Goal: Task Accomplishment & Management: Complete application form

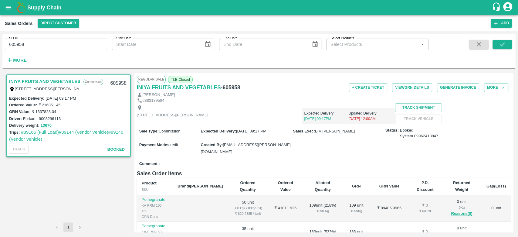
click at [90, 169] on div "INIYA FRUITS AND VEGETABLES Commission TC/73, [PERSON_NAME] FRUITS MARKET KOYAM…" at bounding box center [68, 147] width 127 height 149
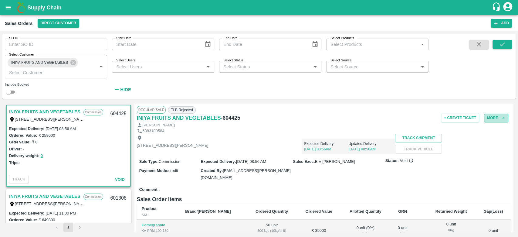
click at [495, 121] on button "More" at bounding box center [496, 118] width 24 height 9
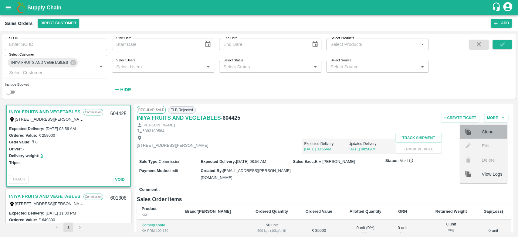
click at [481, 135] on div at bounding box center [473, 131] width 17 height 7
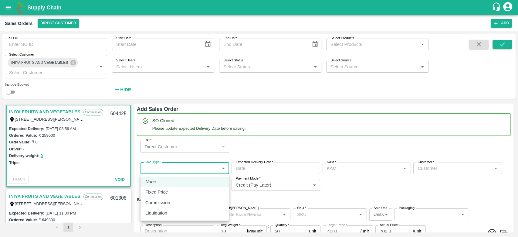
click at [203, 164] on body "Supply Chain Sales Orders Direct Customer Add SO ID SO ID Start Date Start Date…" at bounding box center [259, 118] width 518 height 237
type input "B V [PERSON_NAME]"
type input "932-INIYA FRUITS AND VEGETABLES"
type input "[STREET_ADDRESS][PERSON_NAME]"
type input "Pomegranate"
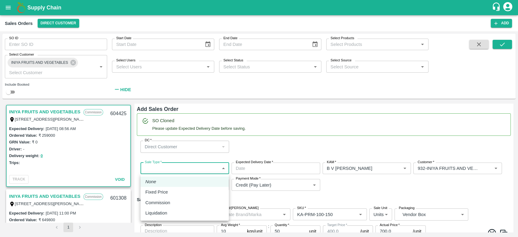
type input "KA-PRM-100-150"
type input "Pomegranate"
type input "KA-PRM-150-180"
type input "Pomegranate"
type input "KA-PRM-180-220"
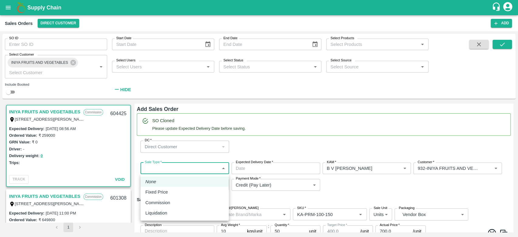
type input "Pomegranate"
type input "KA-PRM-220-250"
type input "Pomegranate"
type input "KA-PRM-250-300"
type input "Pomegranate"
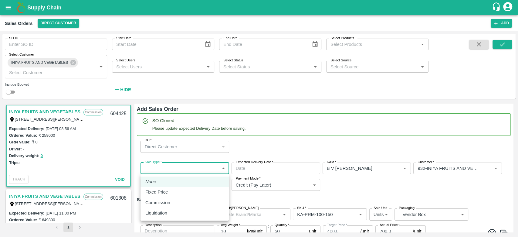
type input "KA-PRM-300-350"
type input "Pomegranate"
type input "KA-PRM-350-400"
type input "Pomegranate"
type input "KA-Loose A"
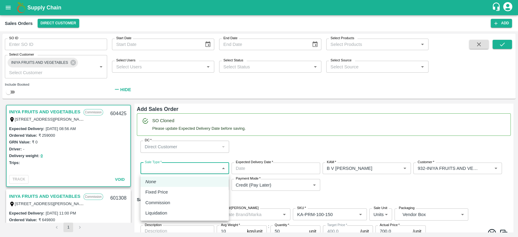
type input "Pomegranate"
type input "KA-SUPR-180++"
type input "Pomegranate"
type input "KA-SUPR-100++"
type input "Pomegranate"
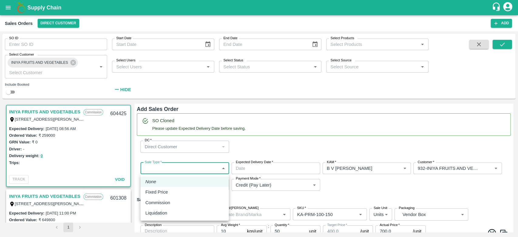
type input "KA-Green"
type input "Pomegranate"
type input "KA-Damage Fruit"
type input "Pomegranate"
type input "KA-PRM-180++"
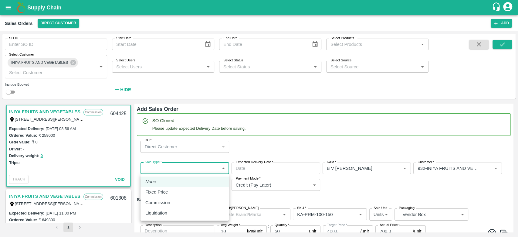
type input "Pomegranate"
type input "KA-Loose B"
click at [179, 207] on li "Commission" at bounding box center [185, 202] width 88 height 10
type input "2"
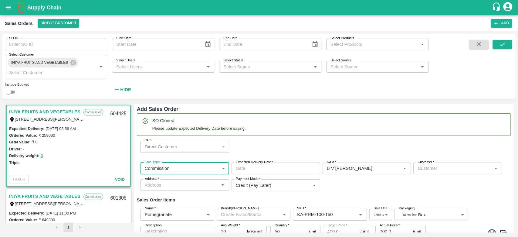
click at [274, 172] on input "Expected Delivery Date   *" at bounding box center [274, 168] width 84 height 12
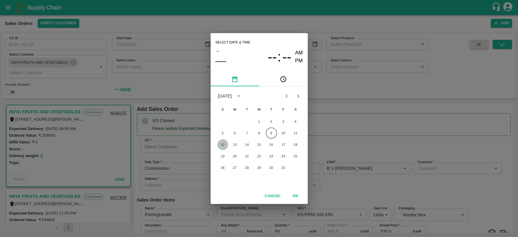
click at [226, 146] on button "12" at bounding box center [222, 144] width 11 height 11
type input "12/10/2025 12:00 AM"
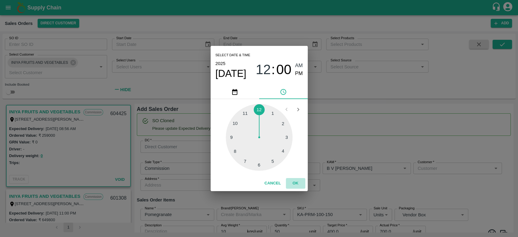
click at [297, 179] on button "OK" at bounding box center [295, 183] width 19 height 11
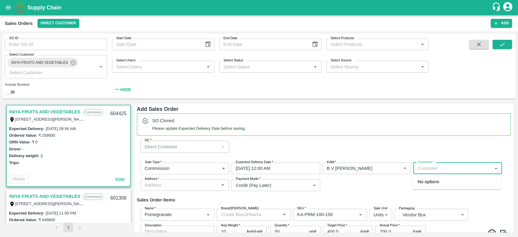
click at [427, 167] on input "Customer   *" at bounding box center [452, 168] width 75 height 8
click at [434, 181] on p "INIYA FRUITS AND VEGETABLES" at bounding box center [453, 181] width 70 height 7
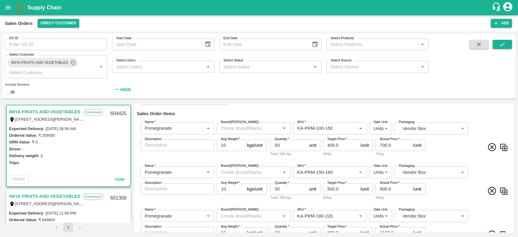
scroll to position [70, 0]
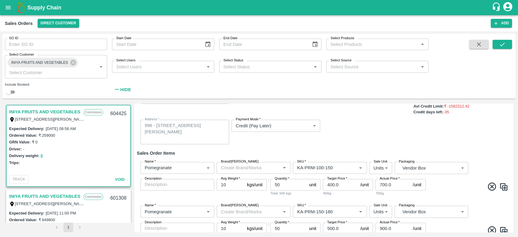
type input "932-INIYA FRUITS AND VEGETABLES"
click at [294, 187] on input "50" at bounding box center [288, 185] width 36 height 12
type input "5"
type input "80"
click at [324, 198] on div "Name   * Name   * Brand/Marka Brand/Marka SKU   * SKU   * Sale Unit Units 2 Sal…" at bounding box center [324, 179] width 374 height 44
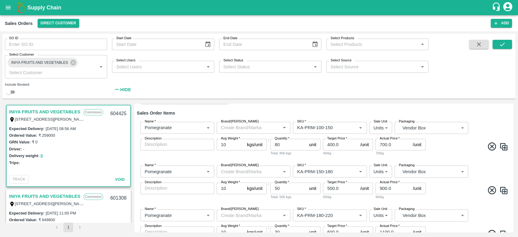
scroll to position [114, 0]
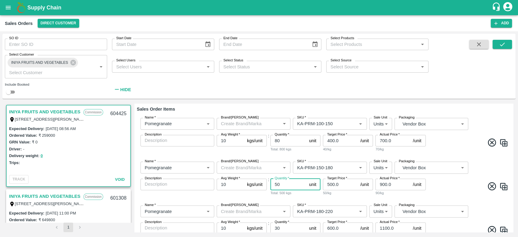
click at [288, 183] on input "50" at bounding box center [288, 185] width 36 height 12
type input "5"
type input "80"
click at [304, 193] on div "Total: 800 kgs" at bounding box center [295, 192] width 50 height 5
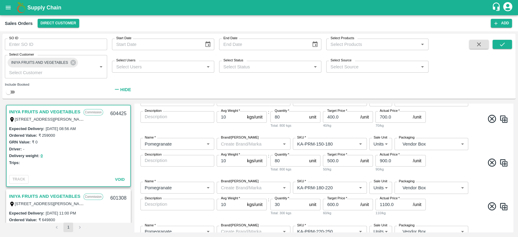
scroll to position [145, 0]
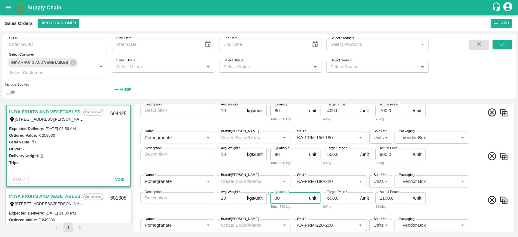
click at [298, 197] on input "30" at bounding box center [288, 198] width 36 height 12
type input "3"
type input "80"
click at [471, 204] on span at bounding box center [468, 201] width 82 height 12
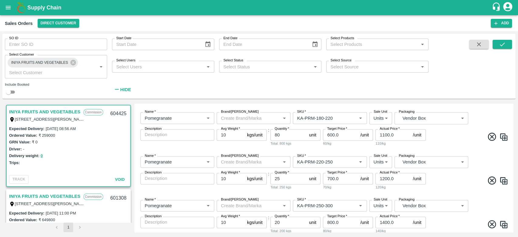
scroll to position [207, 0]
click at [290, 182] on input "25" at bounding box center [288, 179] width 36 height 12
type input "2"
type input "50"
click at [453, 182] on span at bounding box center [468, 182] width 82 height 12
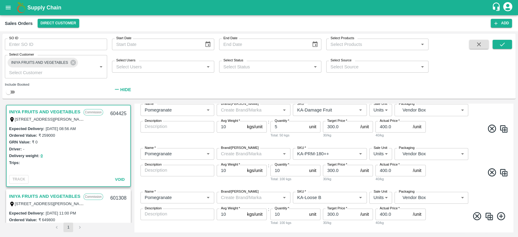
scroll to position [610, 0]
click at [281, 173] on input "10" at bounding box center [288, 171] width 36 height 12
type input "1"
type input "50"
click at [451, 177] on span at bounding box center [468, 173] width 82 height 12
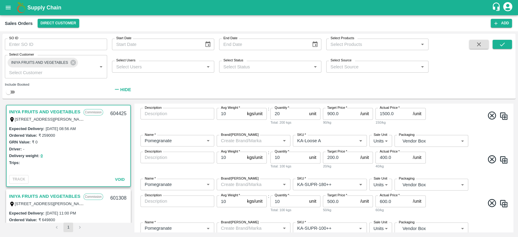
scroll to position [422, 0]
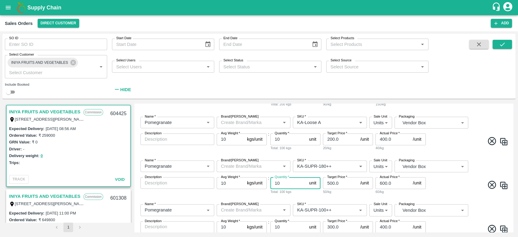
click at [287, 180] on input "10" at bounding box center [288, 183] width 36 height 12
type input "1"
type input "5"
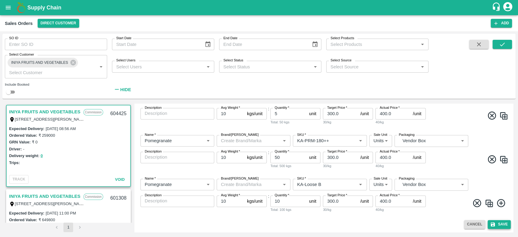
type input "40"
click at [509, 225] on button "Save" at bounding box center [499, 224] width 23 height 9
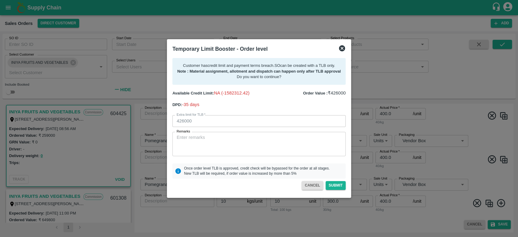
click at [342, 50] on icon at bounding box center [342, 48] width 6 height 6
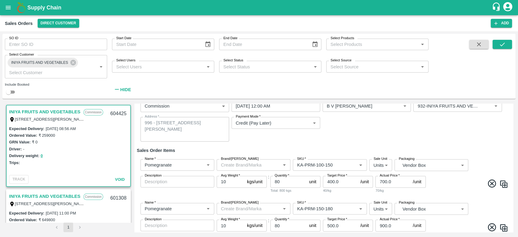
scroll to position [63, 0]
click at [287, 178] on input "80" at bounding box center [288, 181] width 36 height 12
type input "8"
click at [304, 152] on h6 "Sales Order Items" at bounding box center [324, 149] width 374 height 8
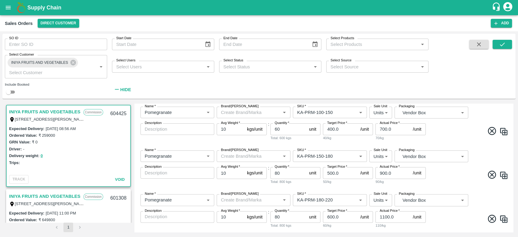
scroll to position [118, 0]
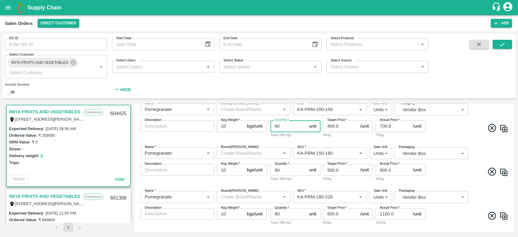
click at [290, 129] on input "60" at bounding box center [288, 126] width 36 height 12
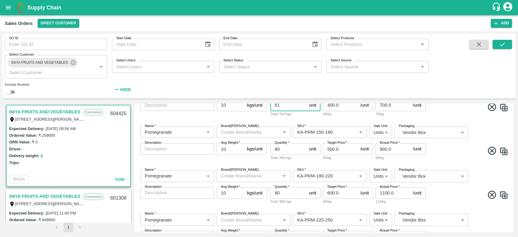
type input "61"
click at [291, 151] on input "80" at bounding box center [288, 149] width 36 height 12
type input "8"
type input "60"
click at [301, 163] on div "Name   * Name   * Brand/Marka Brand/Marka SKU   * SKU   * Sale Unit Units 2 Sal…" at bounding box center [324, 143] width 374 height 44
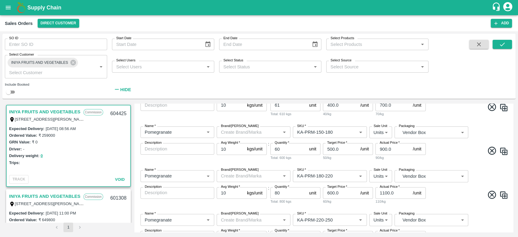
scroll to position [164, 0]
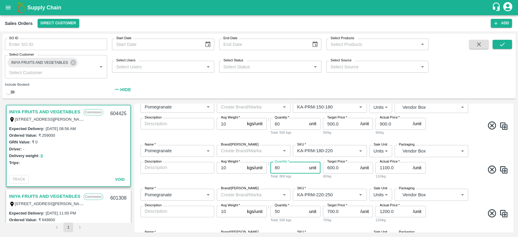
click at [298, 163] on input "80" at bounding box center [288, 168] width 36 height 12
type input "8"
type input "60"
click at [454, 173] on span at bounding box center [468, 171] width 82 height 12
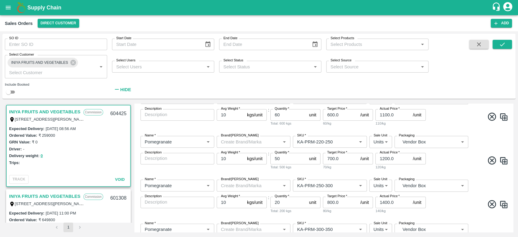
scroll to position [217, 0]
click at [283, 157] on input "50" at bounding box center [288, 158] width 36 height 12
type input "5"
type input "20"
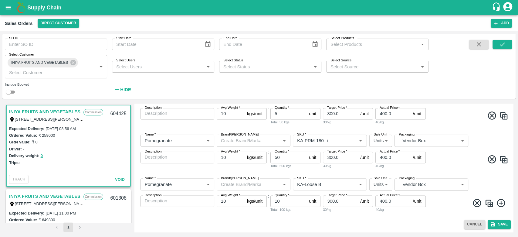
click at [284, 154] on input "50" at bounding box center [288, 157] width 36 height 12
type input "5"
type input "10"
click at [457, 163] on span at bounding box center [468, 160] width 82 height 12
click at [502, 225] on button "Save" at bounding box center [499, 224] width 23 height 9
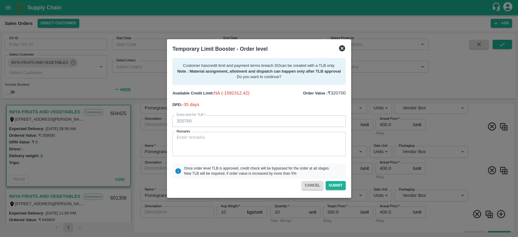
scroll to position [622, 0]
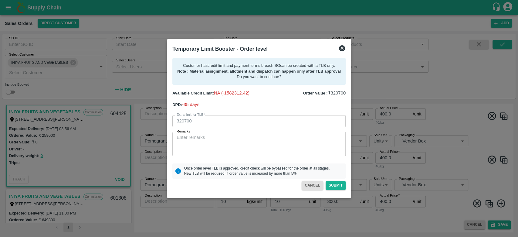
click at [341, 49] on icon at bounding box center [342, 48] width 6 height 6
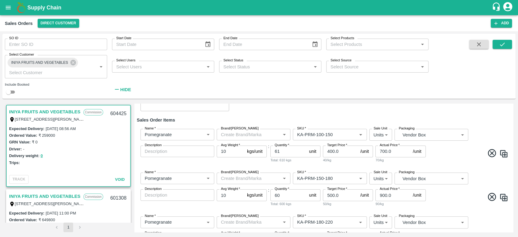
scroll to position [92, 0]
click at [284, 199] on input "60" at bounding box center [288, 195] width 36 height 12
type input "6"
type input "50"
click at [303, 205] on div "Total: 500 kgs" at bounding box center [295, 203] width 50 height 5
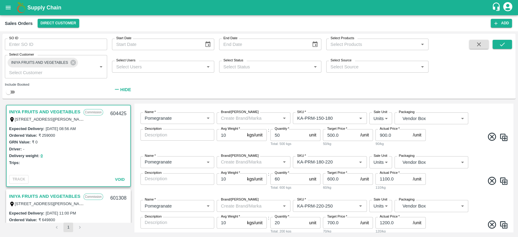
scroll to position [153, 0]
click at [274, 178] on input "60" at bounding box center [288, 179] width 36 height 12
click at [288, 176] on input "60" at bounding box center [288, 179] width 36 height 12
type input "6"
type input "50"
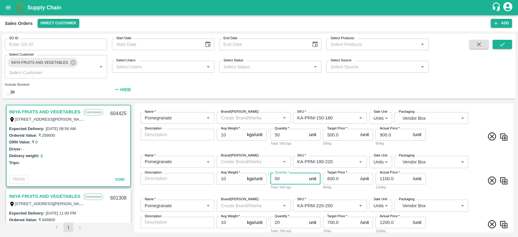
click at [298, 187] on div "Total: 500 kgs" at bounding box center [295, 186] width 50 height 5
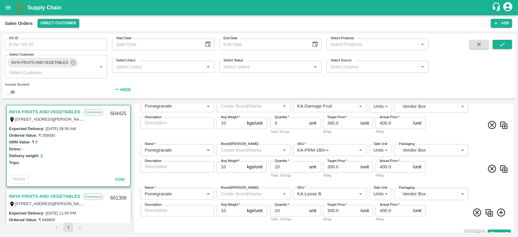
scroll to position [612, 0]
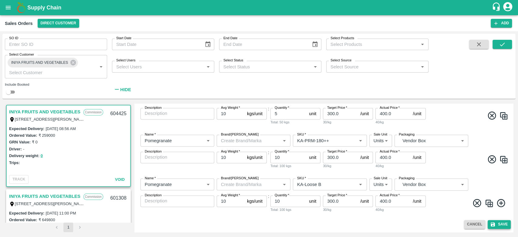
click at [494, 220] on button "Save" at bounding box center [499, 224] width 23 height 9
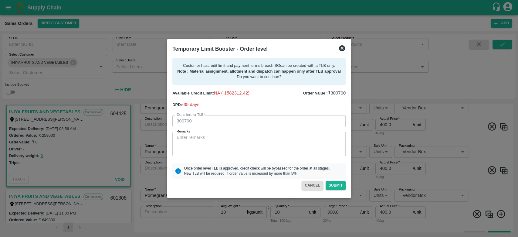
scroll to position [622, 0]
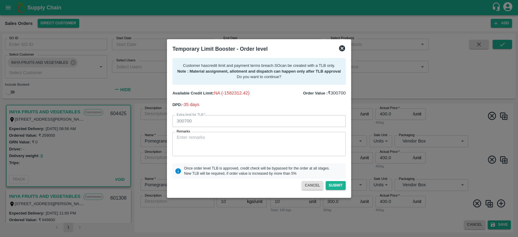
click at [340, 50] on icon at bounding box center [342, 48] width 6 height 6
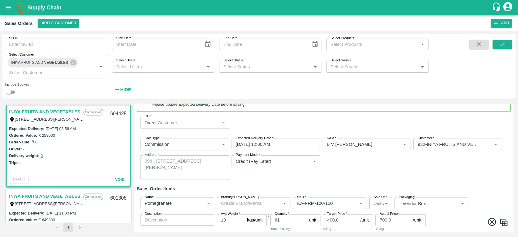
scroll to position [0, 0]
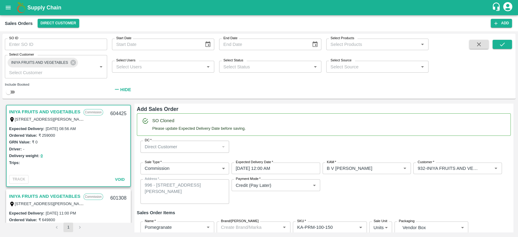
click at [364, 190] on div "Sale Type   * Commission 2 Sale Type Expected Delivery Date   * 12/10/2025 12:0…" at bounding box center [324, 183] width 374 height 51
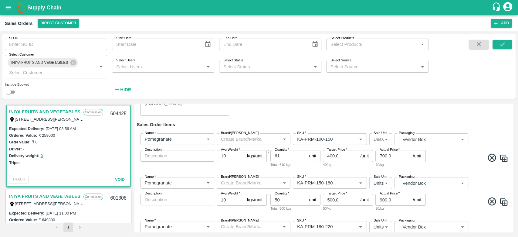
scroll to position [108, 0]
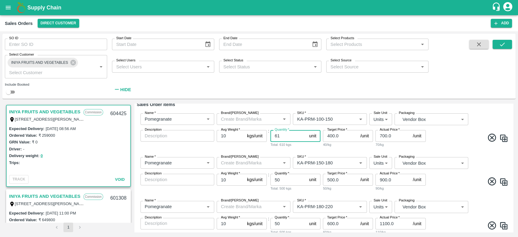
click at [284, 135] on input "61" at bounding box center [288, 136] width 36 height 12
type input "6"
type input "50"
click at [443, 147] on div "Name   * Name   * Brand/Marka Brand/Marka SKU   * SKU   * Sale Unit Units 2 Sal…" at bounding box center [324, 130] width 374 height 44
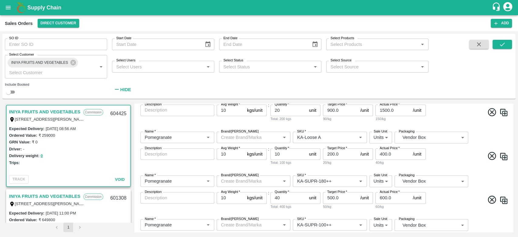
scroll to position [396, 0]
click at [343, 170] on div "Name   * Name   * Brand/Marka Brand/Marka SKU   * SKU   * Sale Unit Units 2 Sal…" at bounding box center [324, 192] width 374 height 44
click at [290, 160] on div "Total: 100 kgs" at bounding box center [295, 161] width 50 height 5
click at [290, 157] on input "10" at bounding box center [288, 154] width 36 height 12
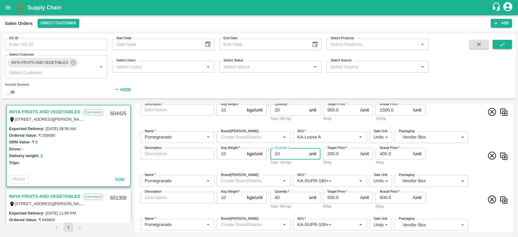
type input "1"
type input "20"
click at [444, 161] on span at bounding box center [468, 157] width 82 height 12
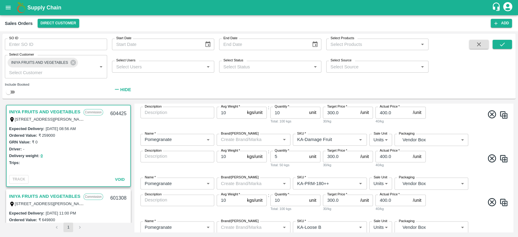
scroll to position [612, 0]
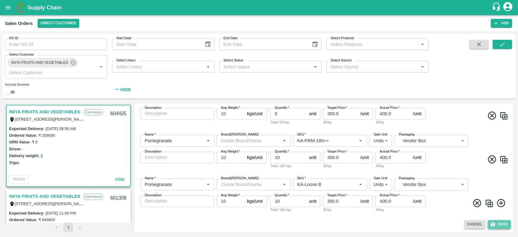
click at [498, 223] on button "Save" at bounding box center [499, 224] width 23 height 9
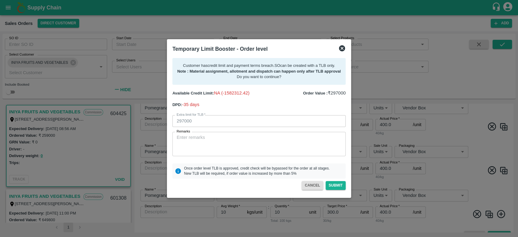
scroll to position [622, 0]
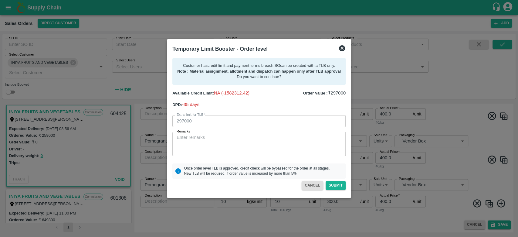
click at [342, 47] on icon at bounding box center [342, 48] width 6 height 6
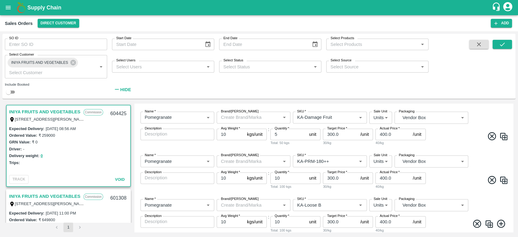
scroll to position [569, 0]
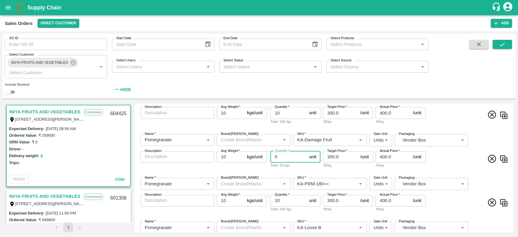
click at [287, 158] on input "5" at bounding box center [288, 157] width 36 height 12
type input "10"
click at [451, 158] on span at bounding box center [468, 160] width 82 height 12
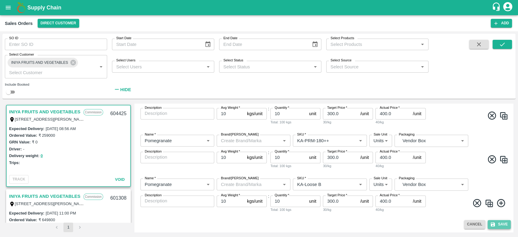
click at [495, 223] on button "Save" at bounding box center [499, 224] width 23 height 9
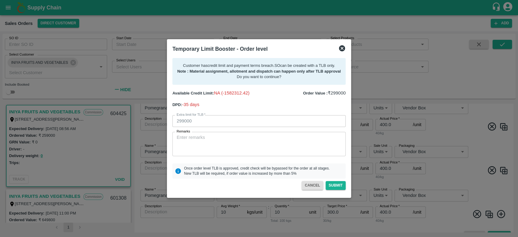
scroll to position [622, 0]
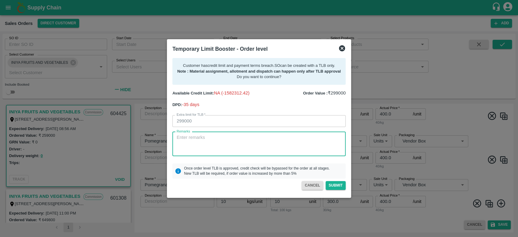
click at [271, 142] on textarea "Remarks" at bounding box center [259, 143] width 165 height 19
type textarea "P"
click at [271, 142] on textarea "Remarks" at bounding box center [259, 143] width 165 height 19
click at [217, 133] on div "For x Remarks" at bounding box center [258, 144] width 173 height 24
paste textarea "received"
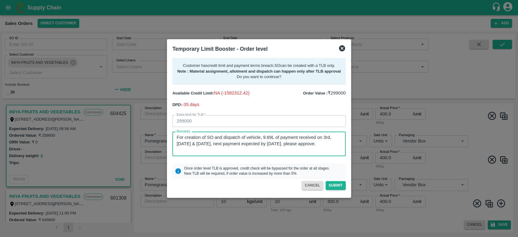
click at [290, 145] on textarea "For creation of SO and dispatch of vehicle, 9.69L of payment received on 3rd, 5…" at bounding box center [259, 143] width 165 height 19
type textarea "For creation of SO and dispatch of vehicle, 9.69L of payment received on 3rd, 5…"
drag, startPoint x: 323, startPoint y: 146, endPoint x: 157, endPoint y: 135, distance: 166.2
click at [157, 135] on div "Temporary Limit Booster - Order level Customer has credit limit and payment ter…" at bounding box center [259, 118] width 518 height 237
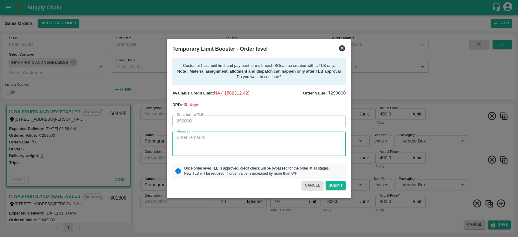
click at [340, 47] on icon at bounding box center [342, 48] width 6 height 6
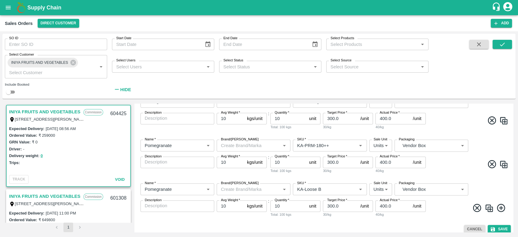
scroll to position [612, 0]
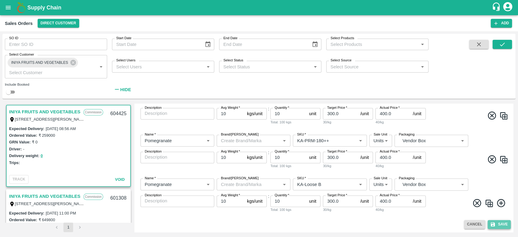
click at [498, 222] on button "Save" at bounding box center [499, 224] width 23 height 9
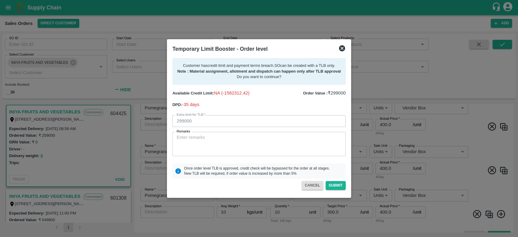
scroll to position [622, 0]
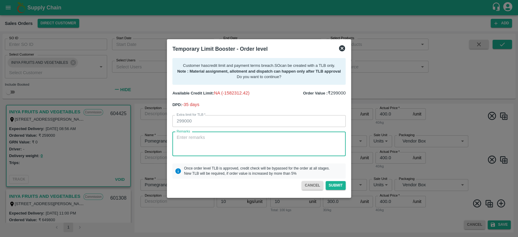
click at [200, 139] on textarea "Remarks" at bounding box center [259, 143] width 165 height 19
paste textarea "For creation of SO and dispatch of vehicle, 9.69L of payment received on 3rd, 5…"
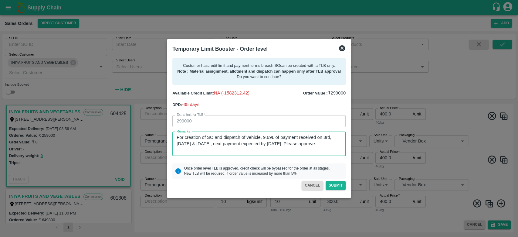
click at [191, 143] on textarea "For creation of SO and dispatch of vehicle, 9.69L of payment received on 3rd, 5…" at bounding box center [259, 143] width 165 height 19
type textarea "For creation of SO and dispatch of vehicle, 9.69L of payment received on 3rd, 5…"
click at [337, 184] on button "Submit" at bounding box center [336, 185] width 20 height 9
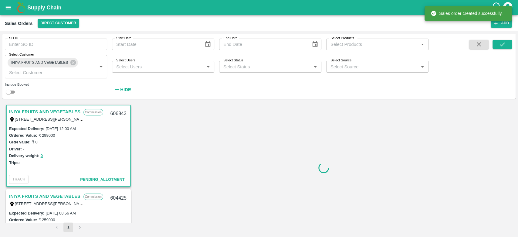
scroll to position [1, 0]
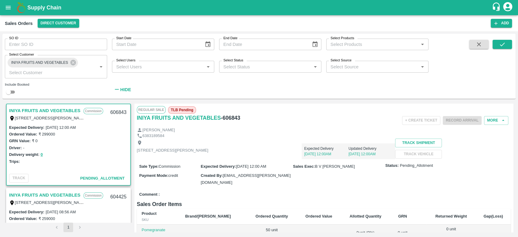
click at [340, 100] on div "SO ID SO ID Start Date Start Date End Date End Date Select Products Select Prod…" at bounding box center [258, 67] width 513 height 67
